Goal: Task Accomplishment & Management: Manage account settings

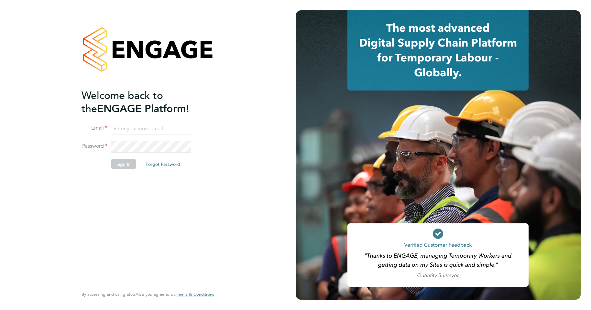
type input "laura@xede.co.uk"
click at [127, 166] on button "Sign In" at bounding box center [123, 164] width 25 height 10
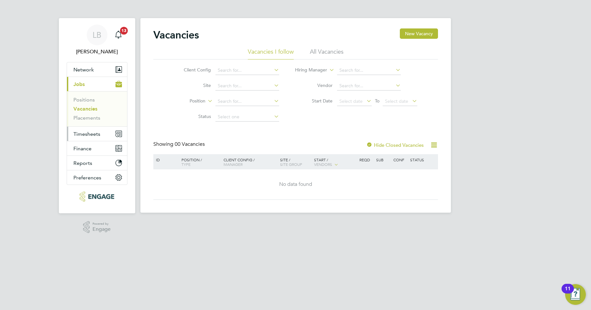
click at [91, 135] on span "Timesheets" at bounding box center [86, 134] width 27 height 6
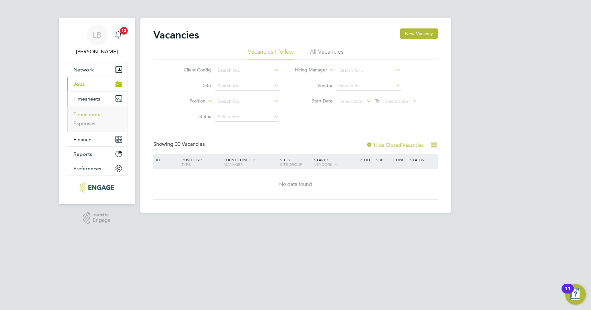
click at [91, 114] on link "Timesheets" at bounding box center [86, 114] width 27 height 6
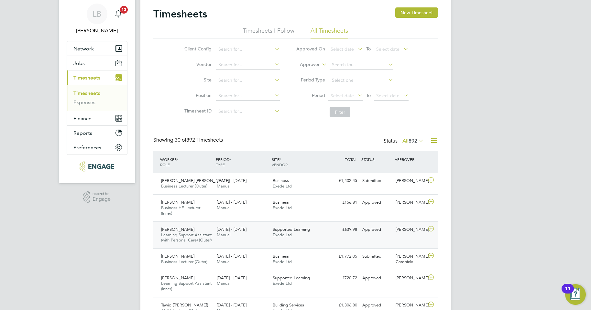
scroll to position [32, 0]
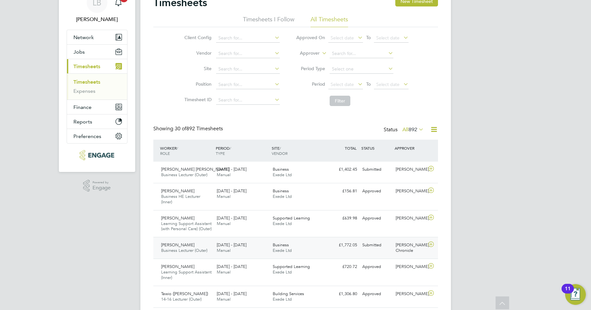
click at [251, 256] on div "15 - 21 Sep 2025 Manual" at bounding box center [242, 248] width 56 height 16
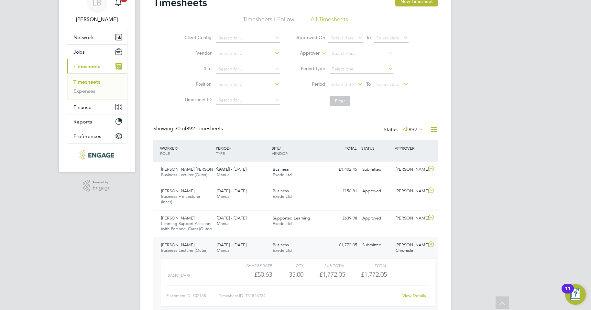
scroll to position [97, 0]
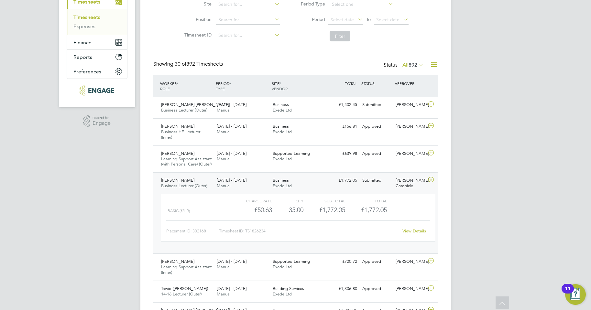
click at [412, 234] on link "View Details" at bounding box center [415, 232] width 24 height 6
click at [395, 216] on div "Basic (£/HR) £50.63 35 35.00 35 £1,772.05 £1,772.05" at bounding box center [298, 210] width 274 height 11
click at [409, 234] on link "View Details" at bounding box center [415, 232] width 24 height 6
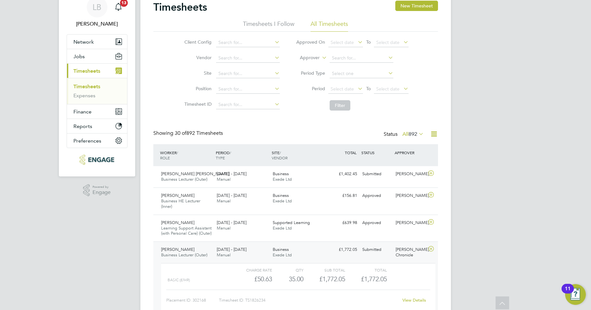
scroll to position [0, 0]
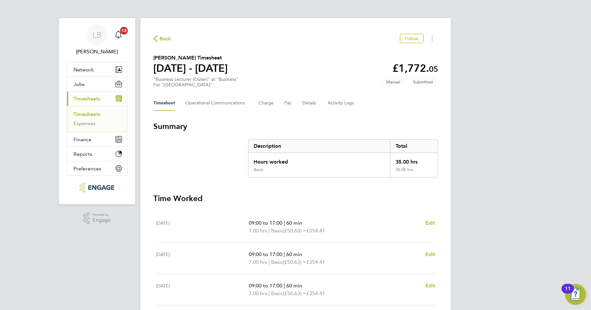
click at [167, 41] on span "Back" at bounding box center [166, 39] width 12 height 8
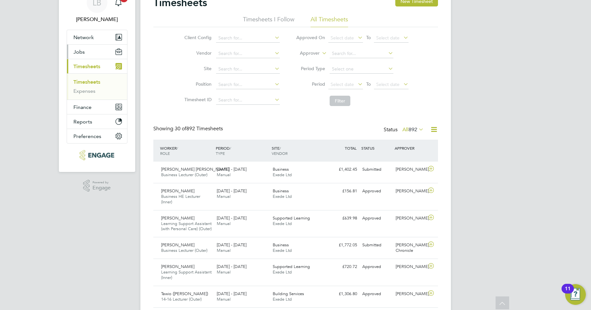
click at [81, 50] on span "Jobs" at bounding box center [78, 52] width 11 height 6
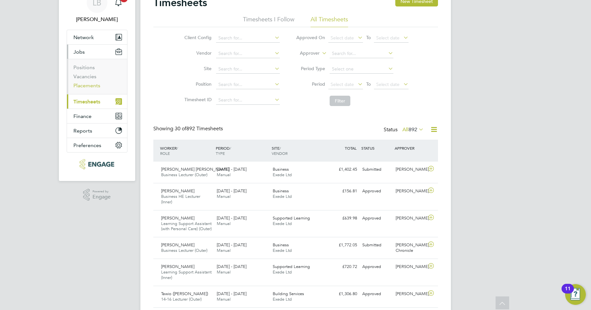
click at [89, 87] on link "Placements" at bounding box center [86, 86] width 27 height 6
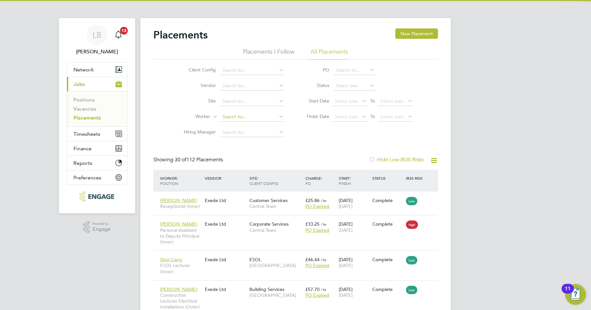
scroll to position [19, 56]
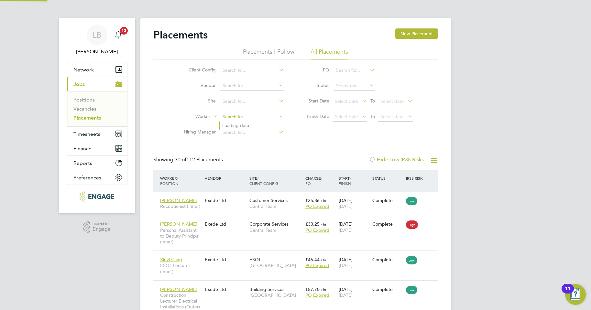
click at [228, 119] on input at bounding box center [252, 117] width 64 height 9
click at [236, 125] on li "Shae ba Freckleton" at bounding box center [252, 125] width 64 height 9
type input "[PERSON_NAME]"
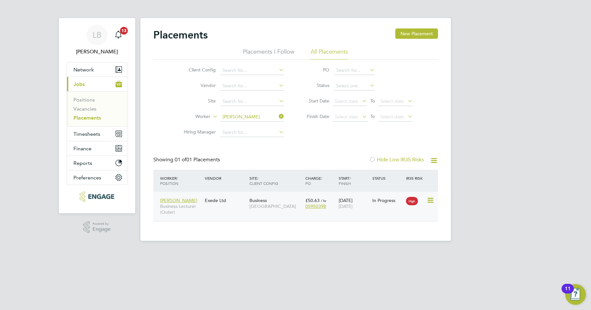
click at [225, 207] on div "Shaeba Freckleton Business Lecturer (Outer) Exede Ltd Business Epping Forest Ca…" at bounding box center [295, 206] width 285 height 29
click at [224, 206] on div "Exede Ltd" at bounding box center [225, 201] width 45 height 12
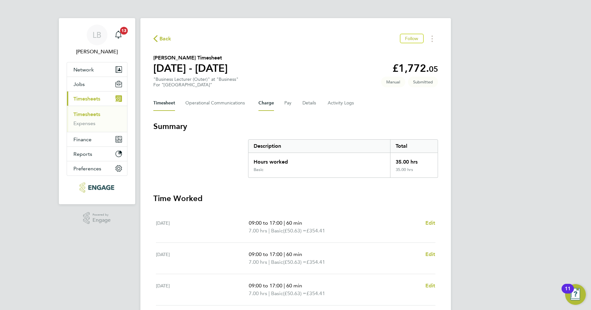
click at [263, 101] on button "Charge" at bounding box center [267, 103] width 16 height 16
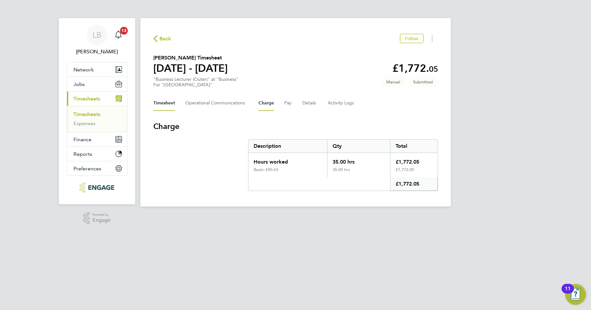
click at [172, 104] on button "Timesheet" at bounding box center [164, 103] width 22 height 16
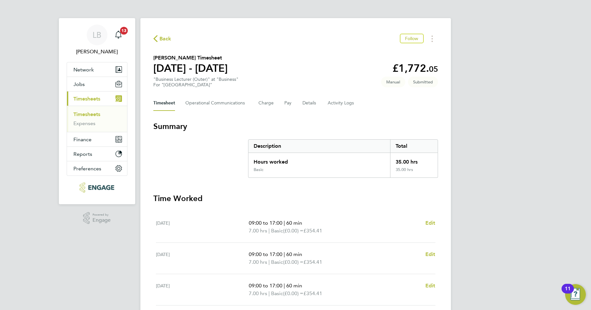
click at [159, 39] on span "Back" at bounding box center [162, 38] width 18 height 6
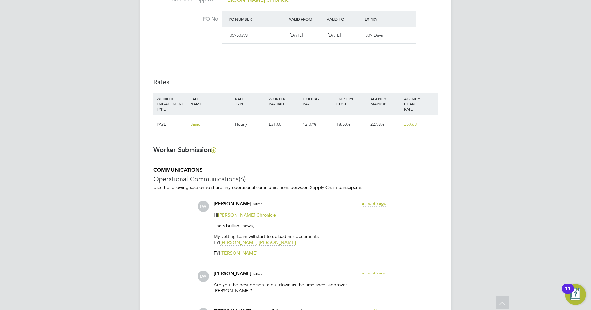
scroll to position [388, 0]
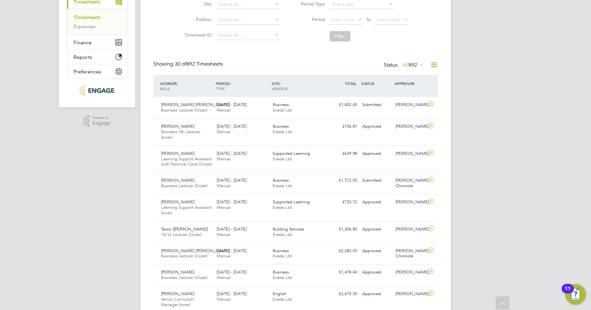
scroll to position [92, 0]
